Goal: Navigation & Orientation: Find specific page/section

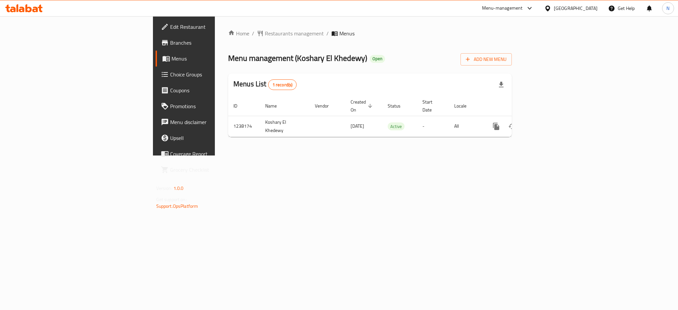
click at [220, 26] on div "Home / Restaurants management / Menus Menu management ( Koshary El Khedewy ) Op…" at bounding box center [370, 85] width 310 height 139
click at [265, 31] on span "Restaurants management" at bounding box center [294, 33] width 59 height 8
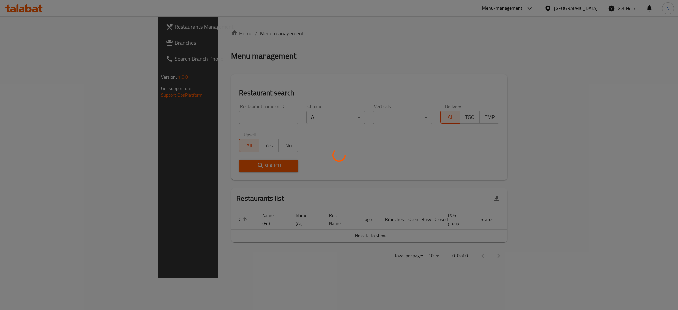
click at [23, 46] on div at bounding box center [339, 155] width 678 height 310
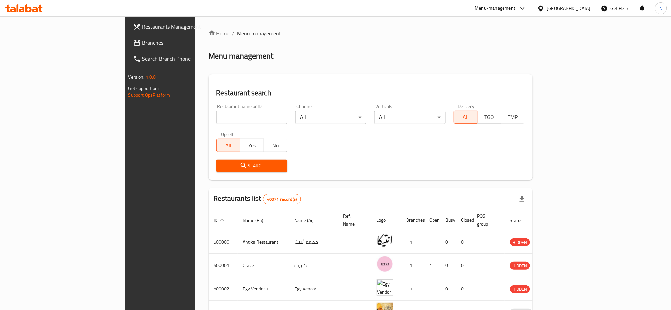
click at [142, 46] on span "Branches" at bounding box center [187, 43] width 90 height 8
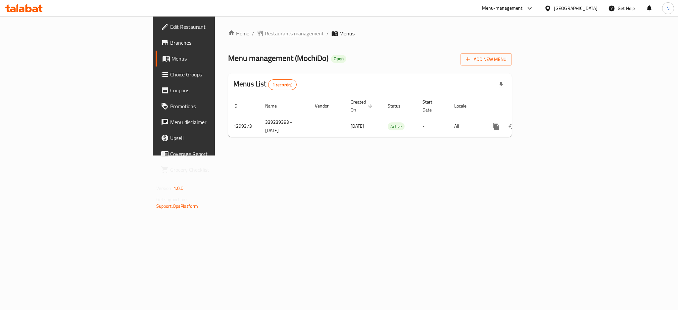
click at [265, 30] on span "Restaurants management" at bounding box center [294, 33] width 59 height 8
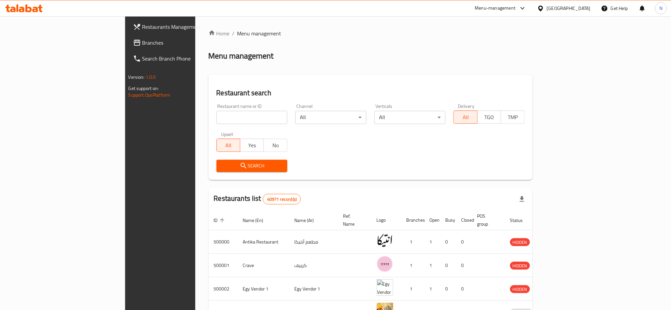
click at [32, 45] on div at bounding box center [335, 155] width 671 height 310
click at [142, 44] on span "Branches" at bounding box center [187, 43] width 90 height 8
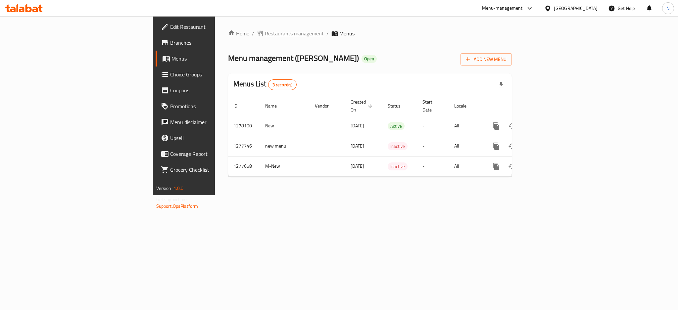
click at [265, 32] on span "Restaurants management" at bounding box center [294, 33] width 59 height 8
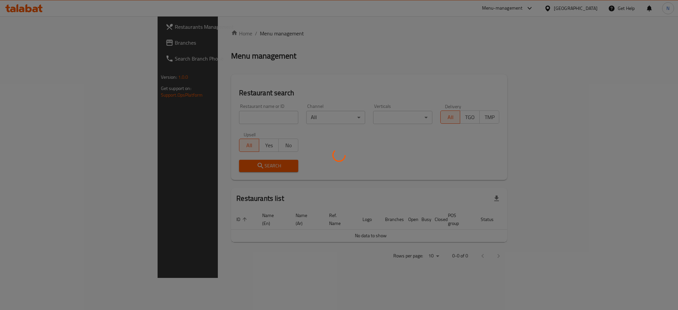
click at [32, 50] on div at bounding box center [339, 155] width 678 height 310
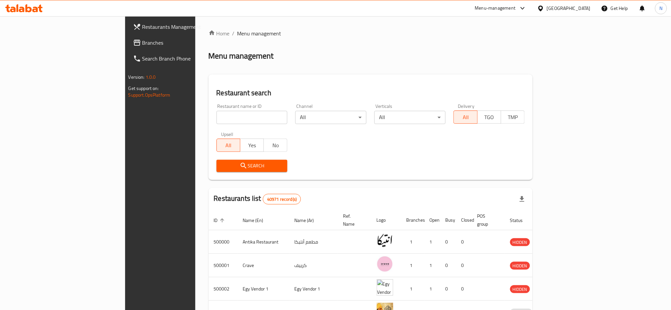
click at [142, 45] on span "Branches" at bounding box center [187, 43] width 90 height 8
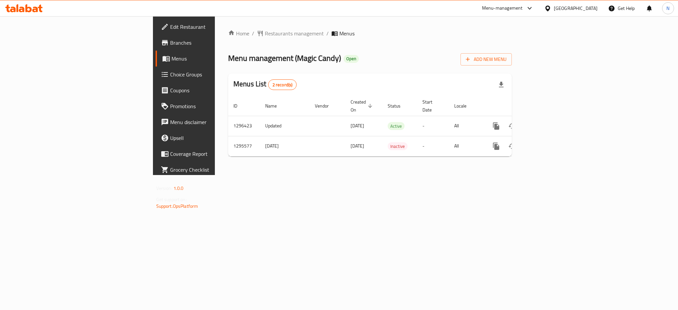
click at [170, 27] on span "Edit Restaurant" at bounding box center [215, 27] width 91 height 8
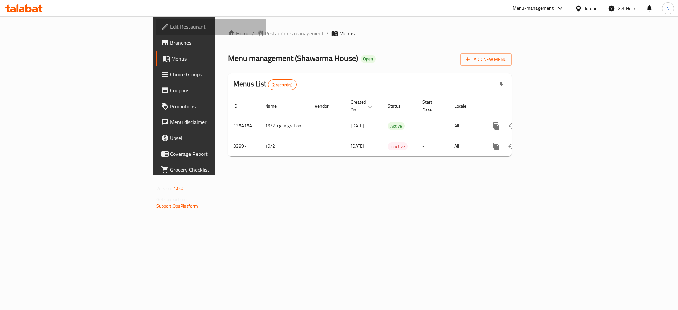
click at [156, 31] on link "Edit Restaurant" at bounding box center [211, 27] width 111 height 16
